Goal: Check status: Check status

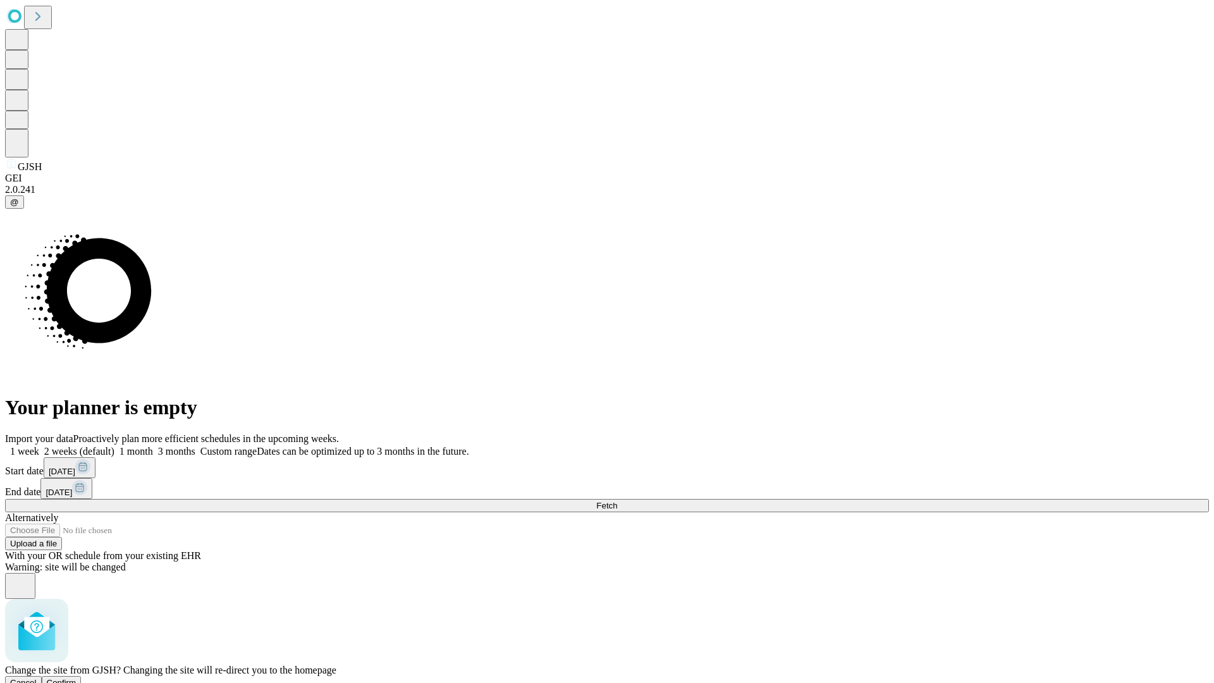
click at [77, 678] on span "Confirm" at bounding box center [62, 682] width 30 height 9
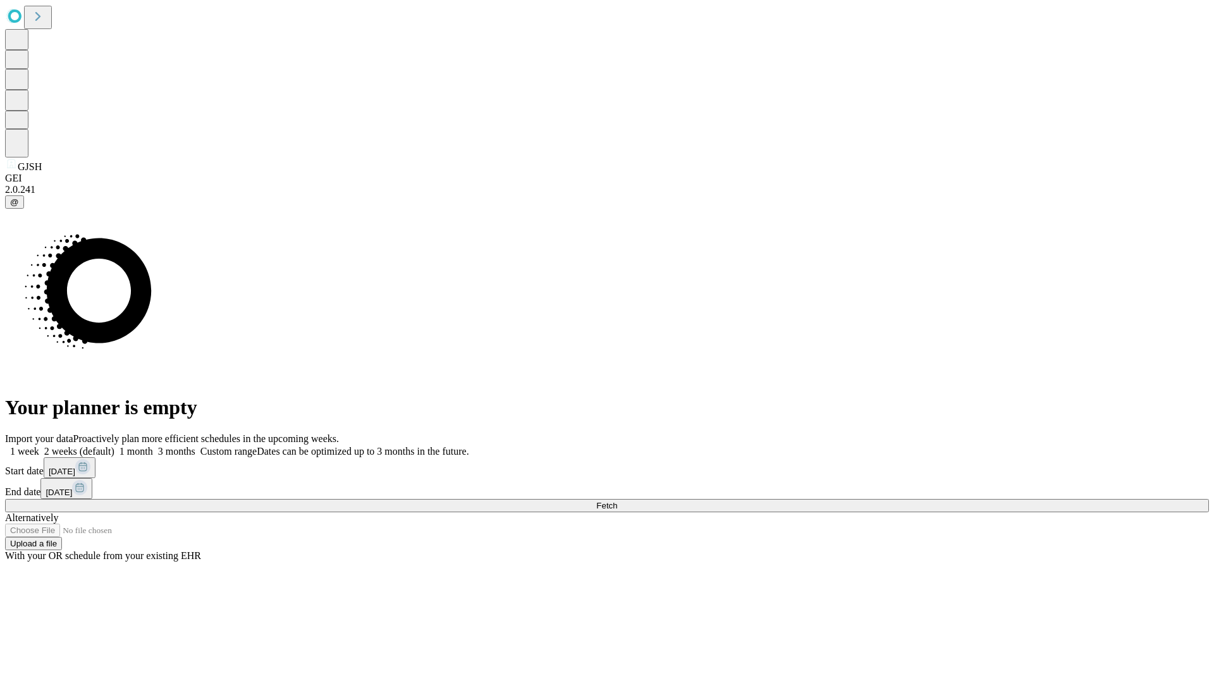
click at [39, 446] on label "1 week" at bounding box center [22, 451] width 34 height 11
click at [617, 501] on span "Fetch" at bounding box center [606, 505] width 21 height 9
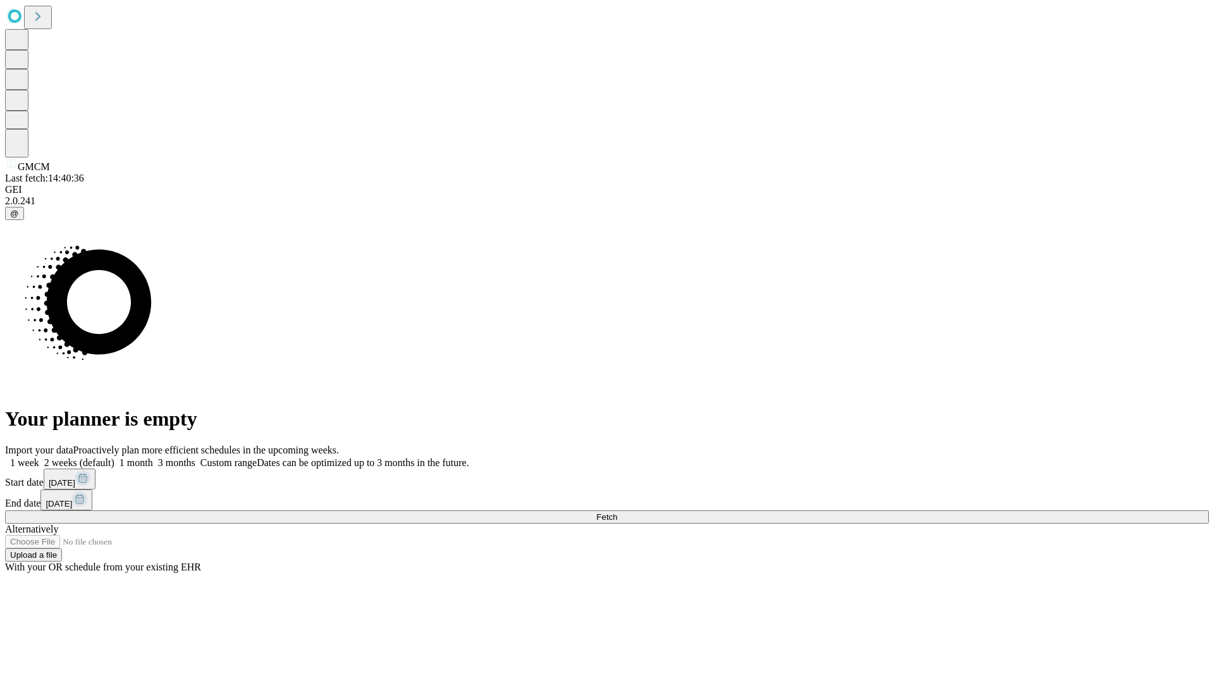
click at [39, 457] on label "1 week" at bounding box center [22, 462] width 34 height 11
click at [617, 512] on span "Fetch" at bounding box center [606, 516] width 21 height 9
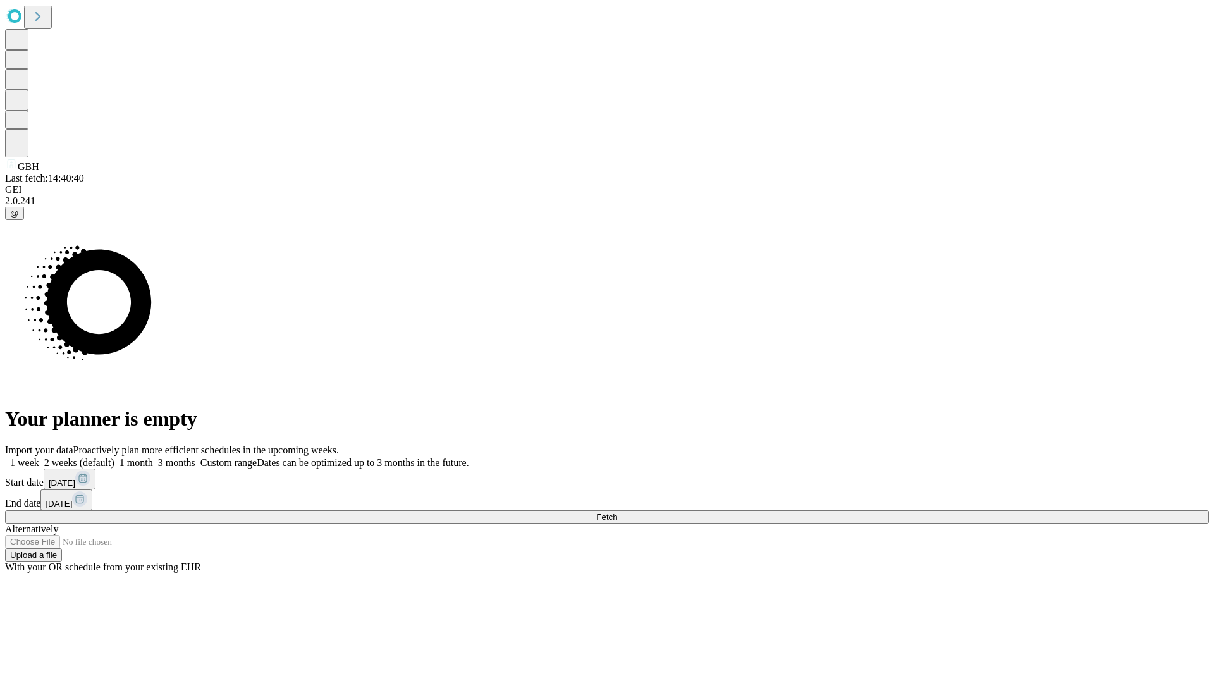
click at [39, 457] on label "1 week" at bounding box center [22, 462] width 34 height 11
click at [617, 512] on span "Fetch" at bounding box center [606, 516] width 21 height 9
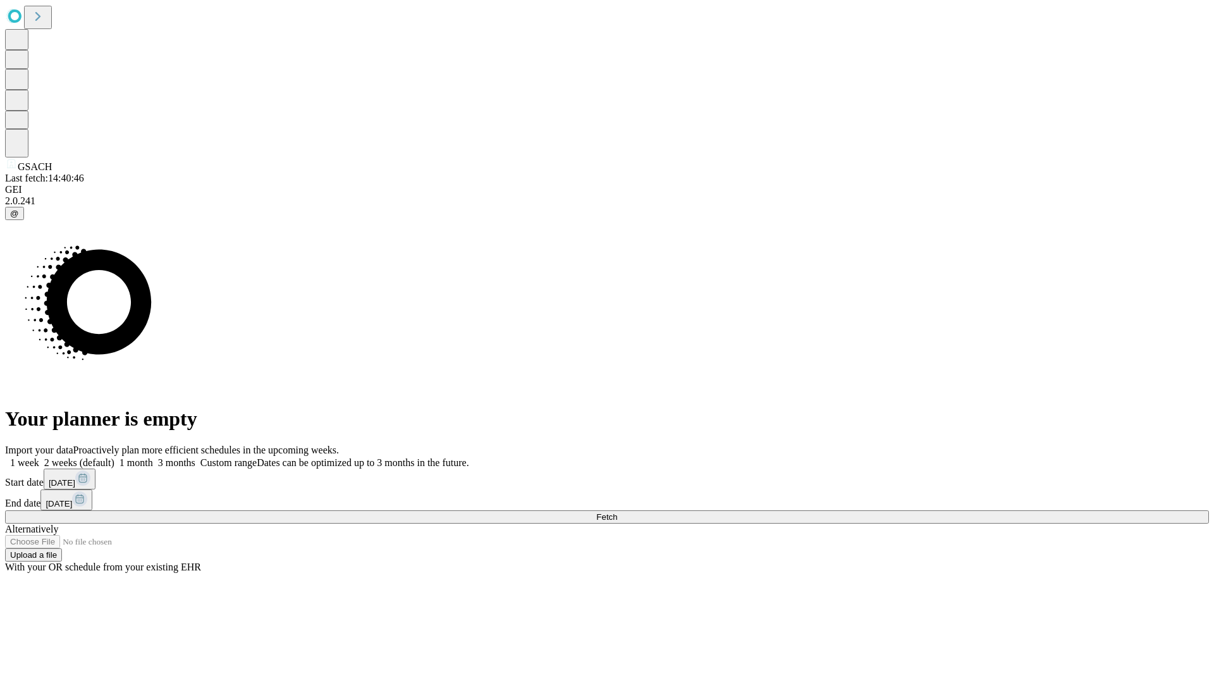
click at [39, 457] on label "1 week" at bounding box center [22, 462] width 34 height 11
click at [617, 512] on span "Fetch" at bounding box center [606, 516] width 21 height 9
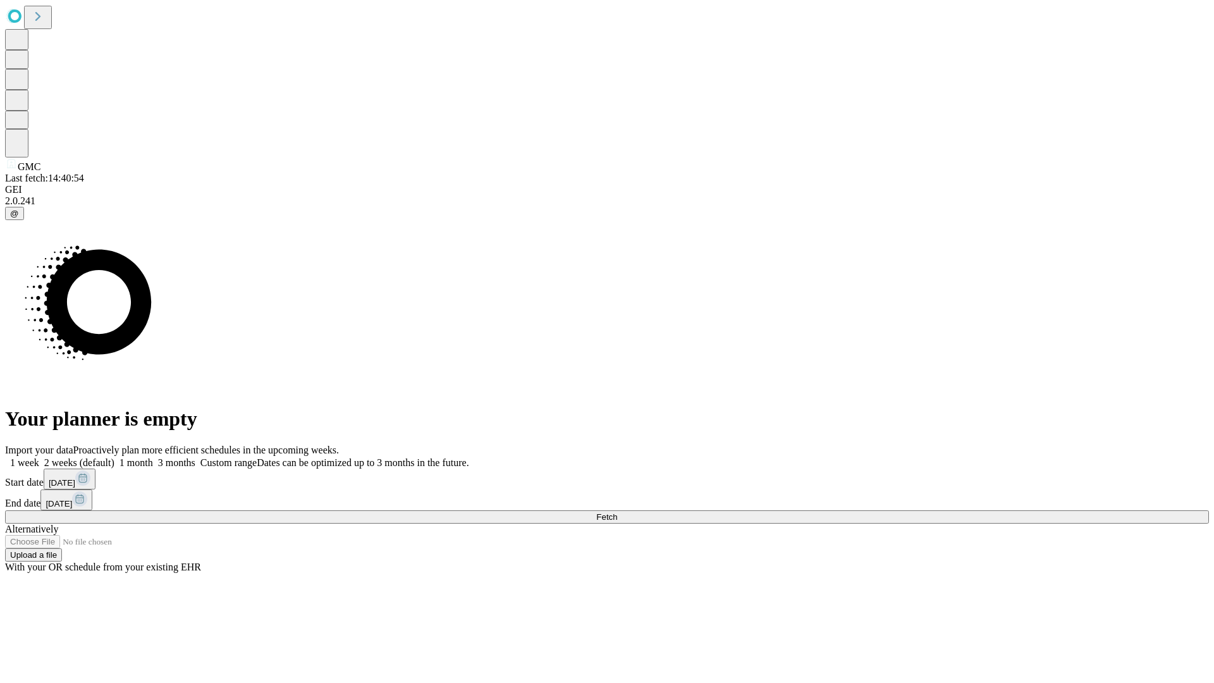
click at [617, 512] on span "Fetch" at bounding box center [606, 516] width 21 height 9
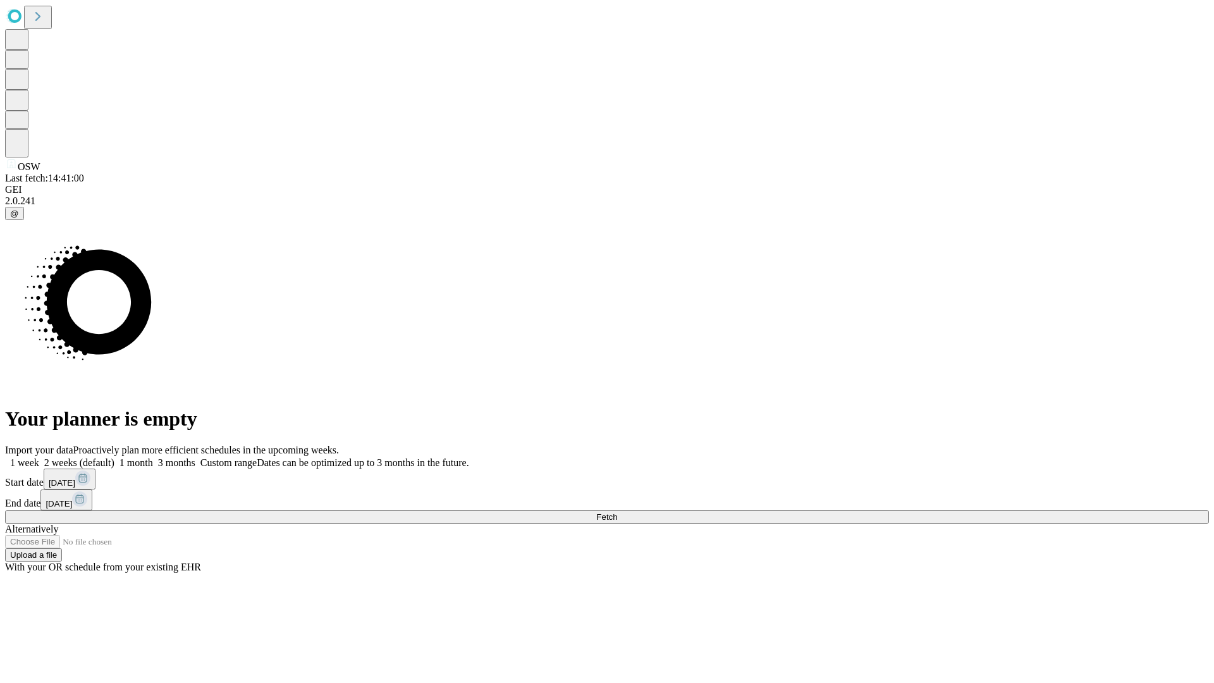
click at [39, 457] on label "1 week" at bounding box center [22, 462] width 34 height 11
click at [617, 512] on span "Fetch" at bounding box center [606, 516] width 21 height 9
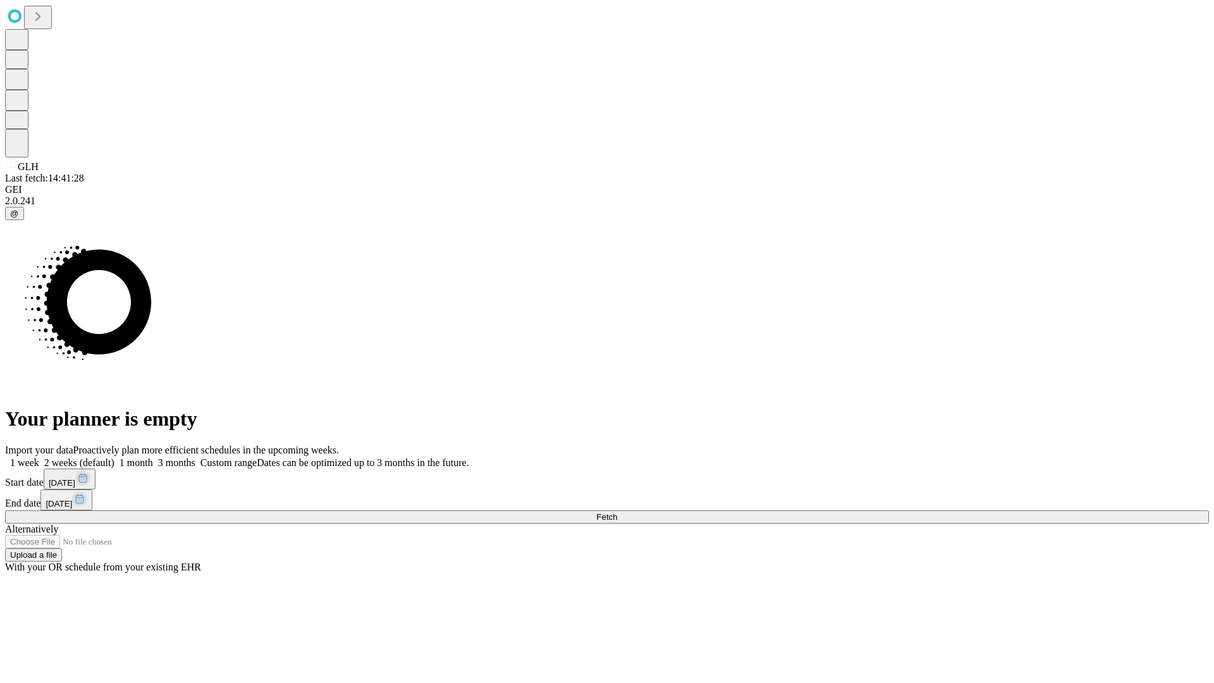
click at [39, 457] on label "1 week" at bounding box center [22, 462] width 34 height 11
click at [617, 512] on span "Fetch" at bounding box center [606, 516] width 21 height 9
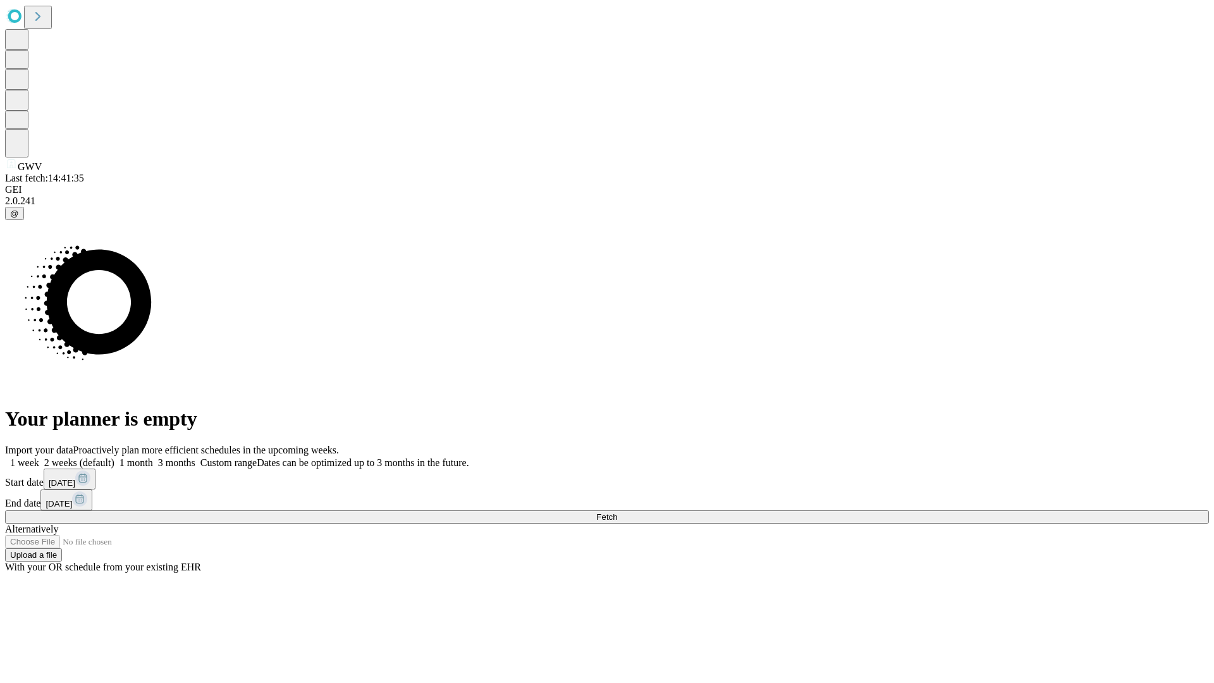
click at [39, 457] on label "1 week" at bounding box center [22, 462] width 34 height 11
click at [617, 512] on span "Fetch" at bounding box center [606, 516] width 21 height 9
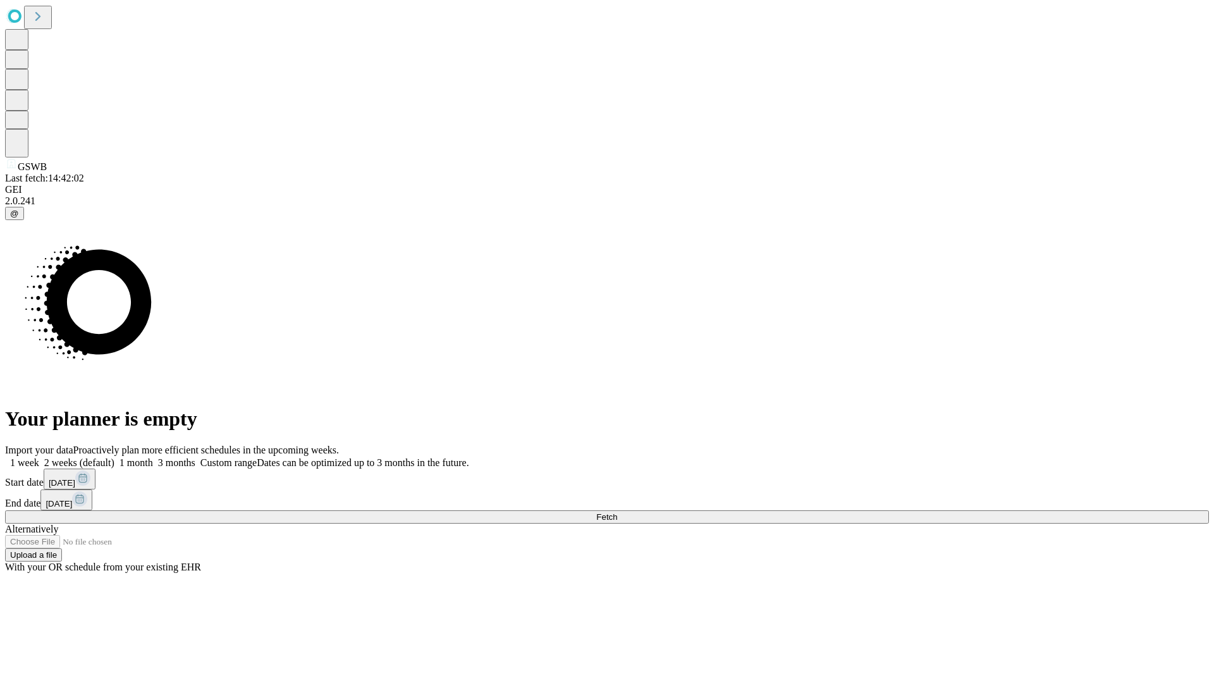
click at [39, 457] on label "1 week" at bounding box center [22, 462] width 34 height 11
click at [617, 512] on span "Fetch" at bounding box center [606, 516] width 21 height 9
